Goal: Task Accomplishment & Management: Complete application form

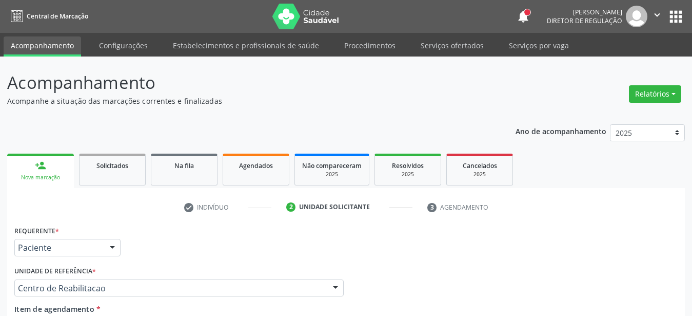
scroll to position [230, 0]
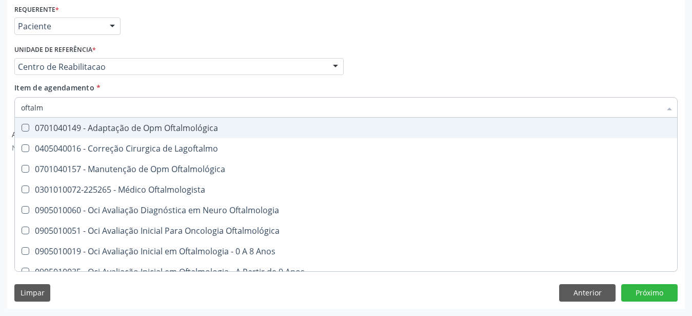
type input "oftalmo"
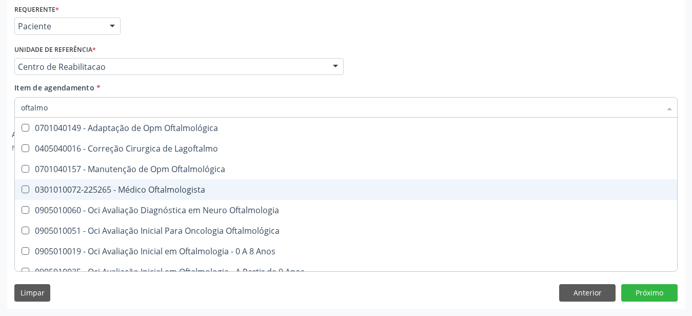
click at [82, 185] on div "0301010072-225265 - Médico Oftalmologista" at bounding box center [346, 189] width 650 height 8
checkbox Oftalmologista "true"
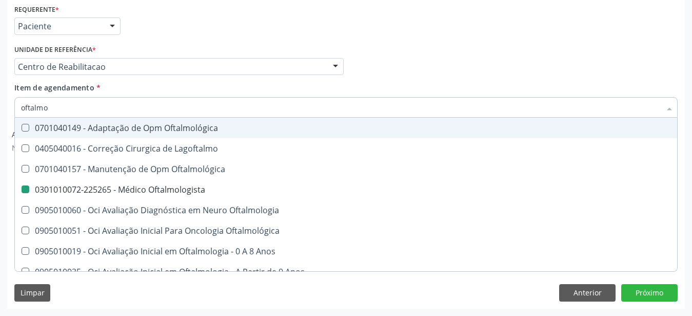
click at [407, 68] on div "Profissional Solicitante Por favor, selecione a Unidade de Atendimento primeiro…" at bounding box center [346, 62] width 669 height 40
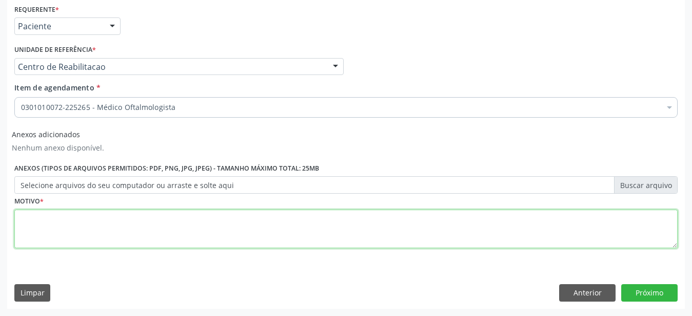
click at [108, 217] on textarea at bounding box center [345, 228] width 663 height 39
type textarea "...."
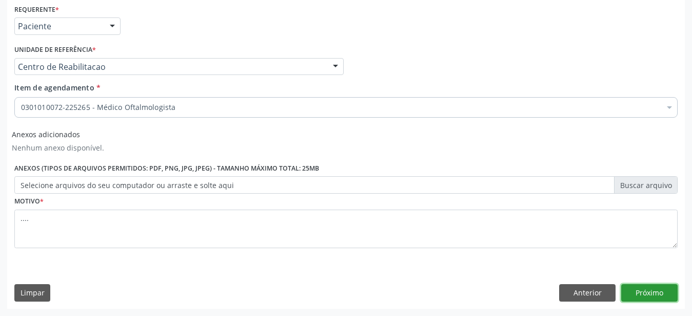
drag, startPoint x: 649, startPoint y: 294, endPoint x: 642, endPoint y: 295, distance: 6.2
click at [642, 295] on button "Próximo" at bounding box center [649, 292] width 56 height 17
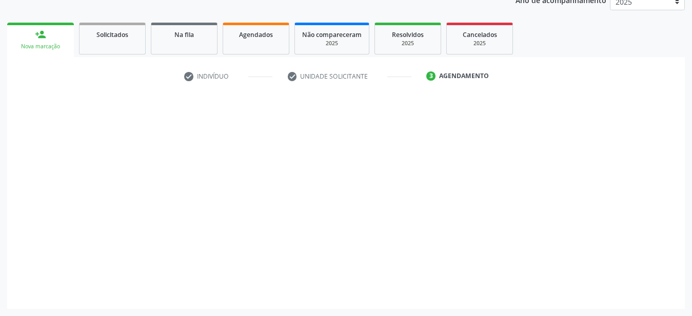
scroll to position [131, 0]
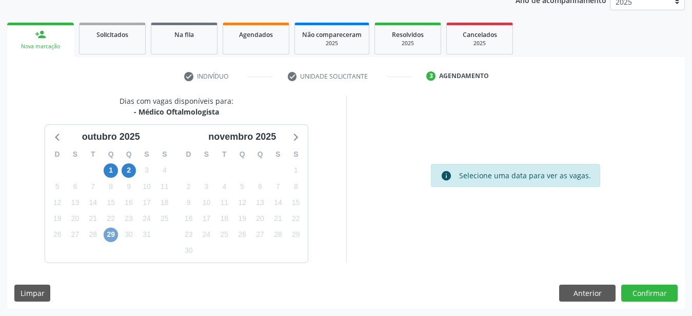
click at [109, 236] on span "29" at bounding box center [111, 234] width 14 height 14
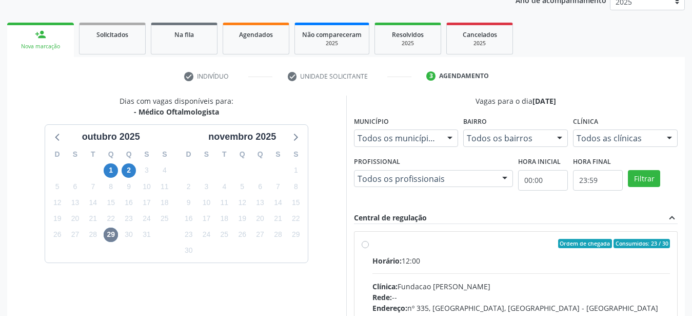
click at [372, 243] on label "Ordem de chegada Consumidos: 23 / 30 Horário: 12:00 Clínica: Fundacao [PERSON_N…" at bounding box center [521, 318] width 298 height 158
click at [365, 243] on input "Ordem de chegada Consumidos: 23 / 30 Horário: 12:00 Clínica: Fundacao [PERSON_N…" at bounding box center [365, 243] width 7 height 9
radio input "true"
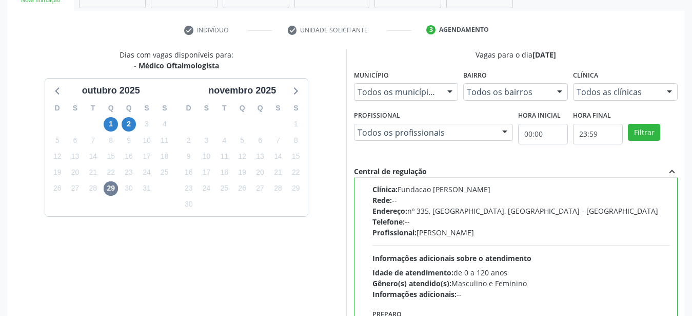
scroll to position [297, 0]
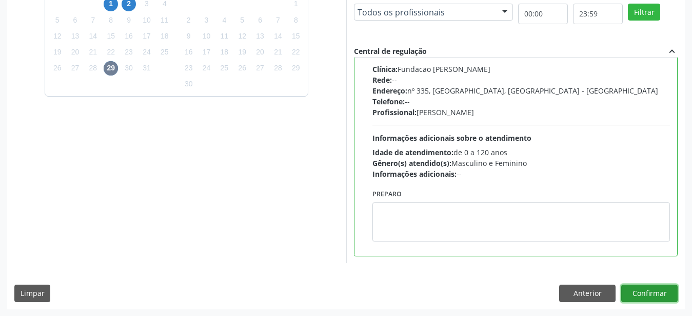
click at [651, 292] on button "Confirmar" at bounding box center [649, 292] width 56 height 17
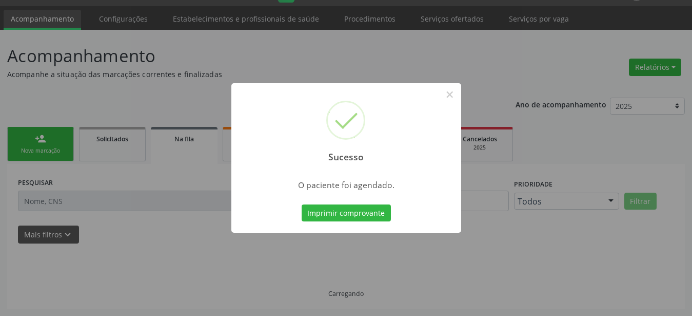
scroll to position [26, 0]
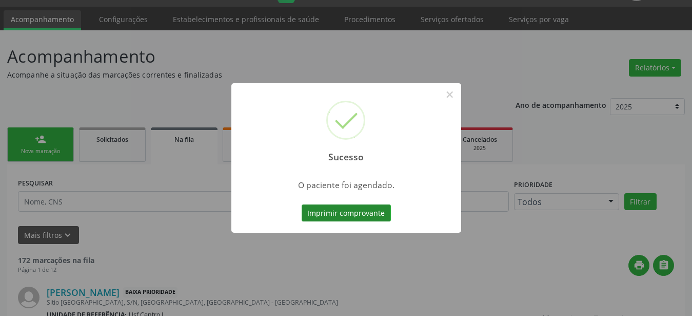
click at [350, 217] on button "Imprimir comprovante" at bounding box center [346, 212] width 89 height 17
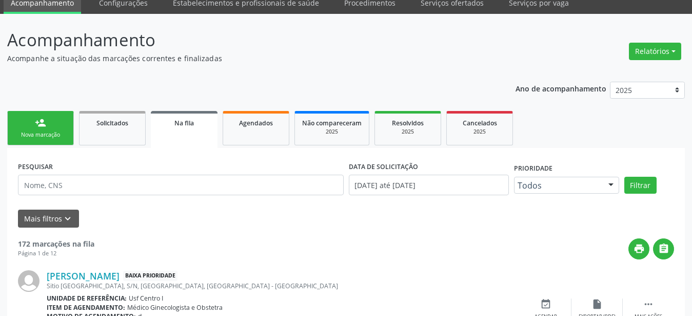
scroll to position [0, 0]
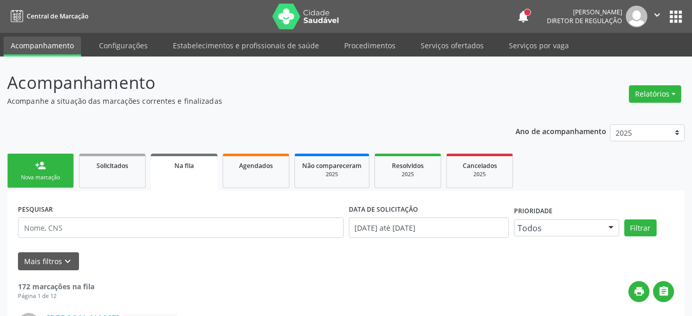
drag, startPoint x: 675, startPoint y: 14, endPoint x: 670, endPoint y: 24, distance: 10.6
click at [675, 14] on button "apps" at bounding box center [676, 17] width 18 height 18
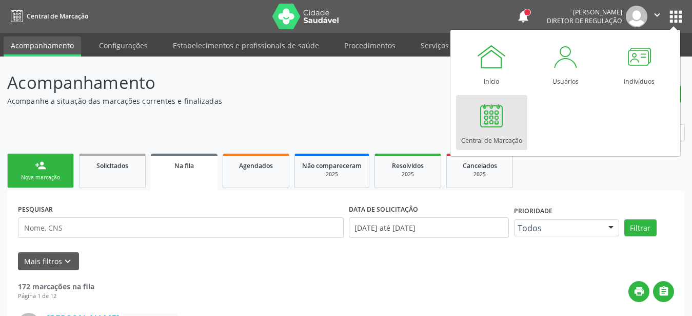
drag, startPoint x: 515, startPoint y: 128, endPoint x: 509, endPoint y: 126, distance: 6.2
click at [513, 129] on link "Central de Marcação" at bounding box center [491, 122] width 71 height 55
